Goal: Task Accomplishment & Management: Complete application form

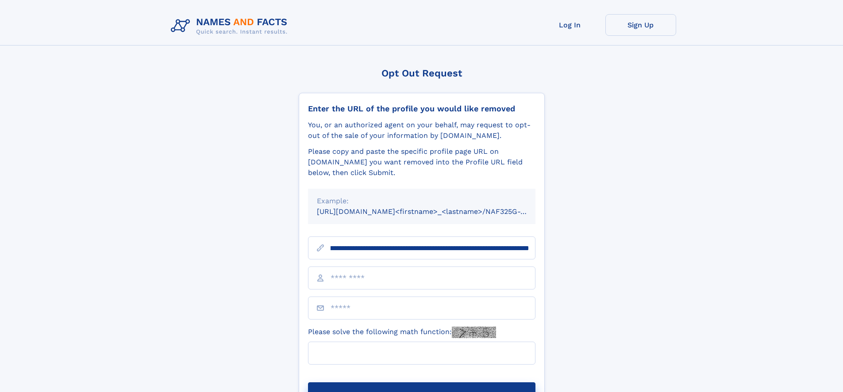
scroll to position [0, 110]
type input "**********"
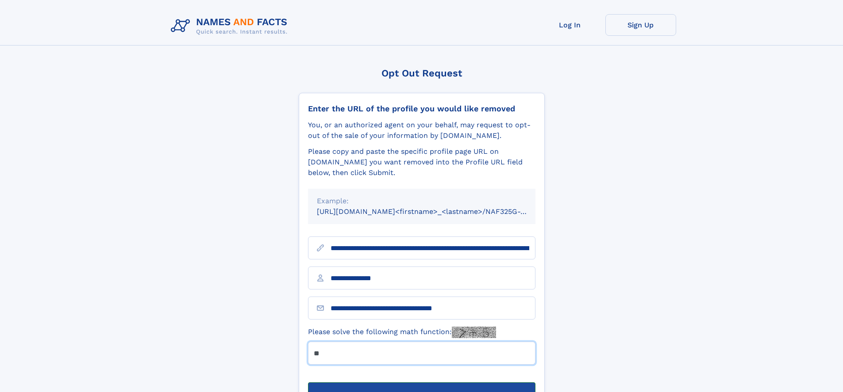
type input "**"
click at [421, 383] on button "Submit Opt Out Request" at bounding box center [421, 397] width 227 height 28
